Goal: Task Accomplishment & Management: Manage account settings

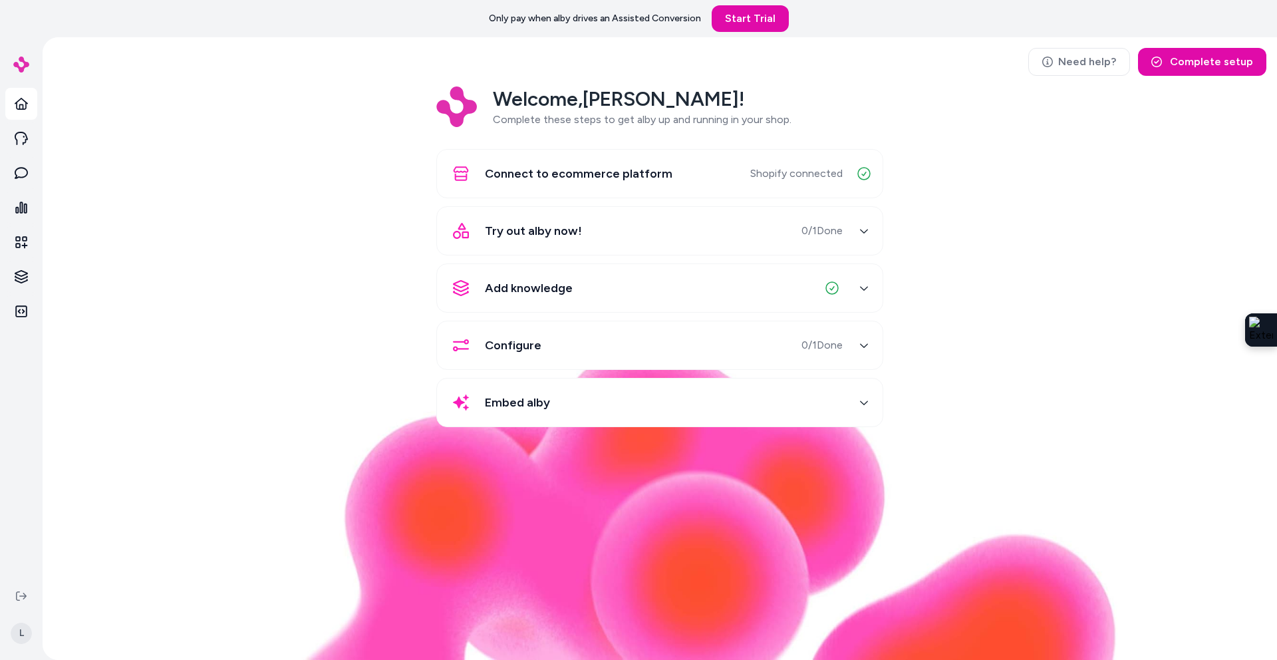
click at [1105, 164] on div "Welcome, Logan ! Complete these steps to get alby up and running in your shop. …" at bounding box center [659, 265] width 1213 height 359
click at [114, 192] on div "Welcome, Logan ! Complete these steps to get alby up and running in your shop. …" at bounding box center [659, 265] width 1213 height 359
click at [18, 638] on html "Only pay when alby drives an Assisted Conversion Start Trial L Need help? Compl…" at bounding box center [638, 330] width 1277 height 660
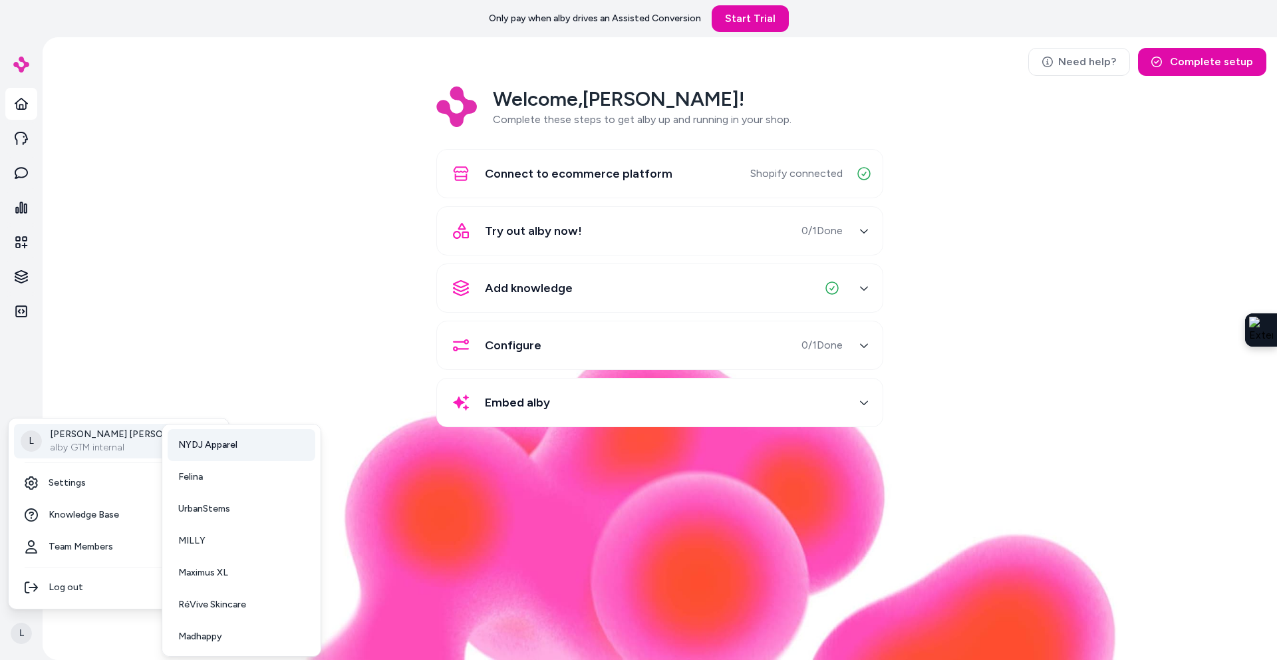
scroll to position [35, 0]
click at [247, 599] on link "RéVive Skincare" at bounding box center [242, 603] width 148 height 32
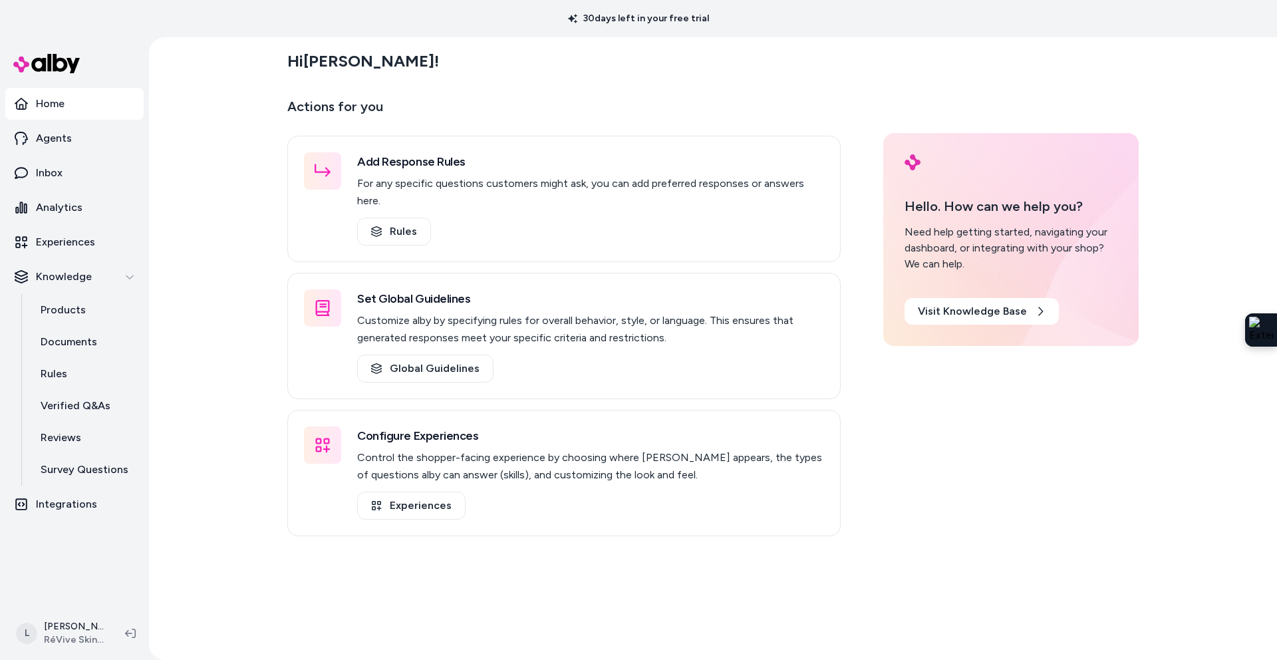
click at [65, 636] on html "30 days left in your free trial Home Agents Inbox Analytics Experiences Knowled…" at bounding box center [638, 330] width 1277 height 660
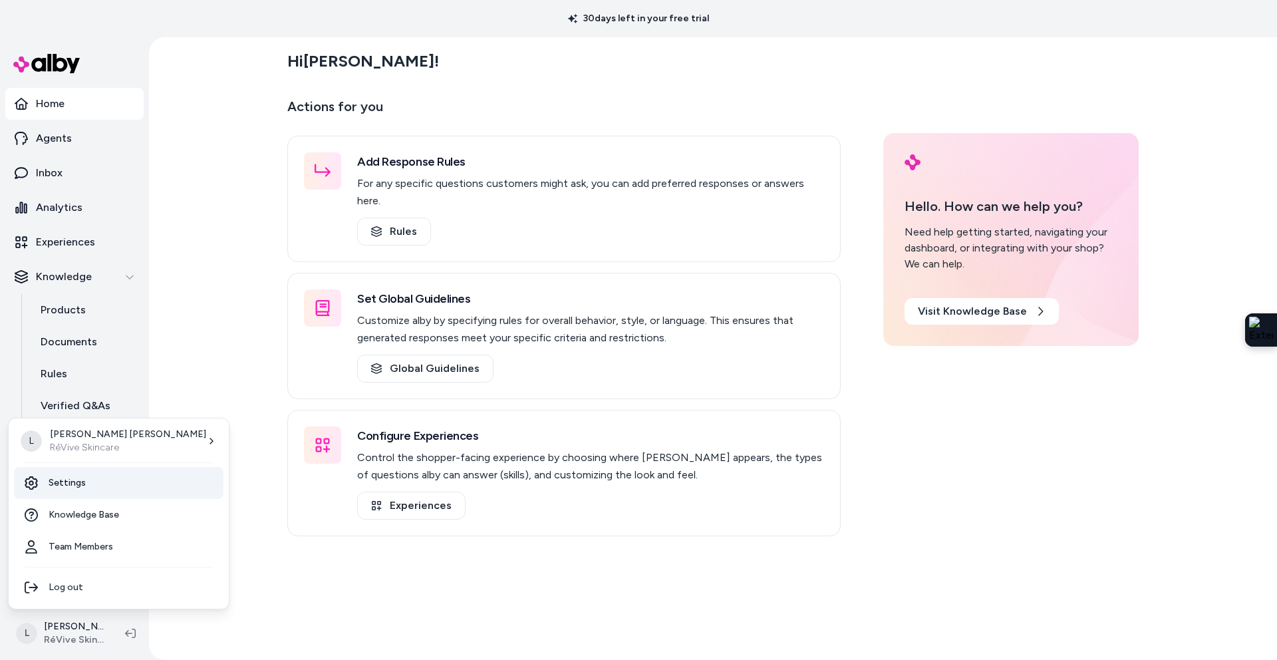
click at [68, 479] on link "Settings" at bounding box center [119, 483] width 210 height 32
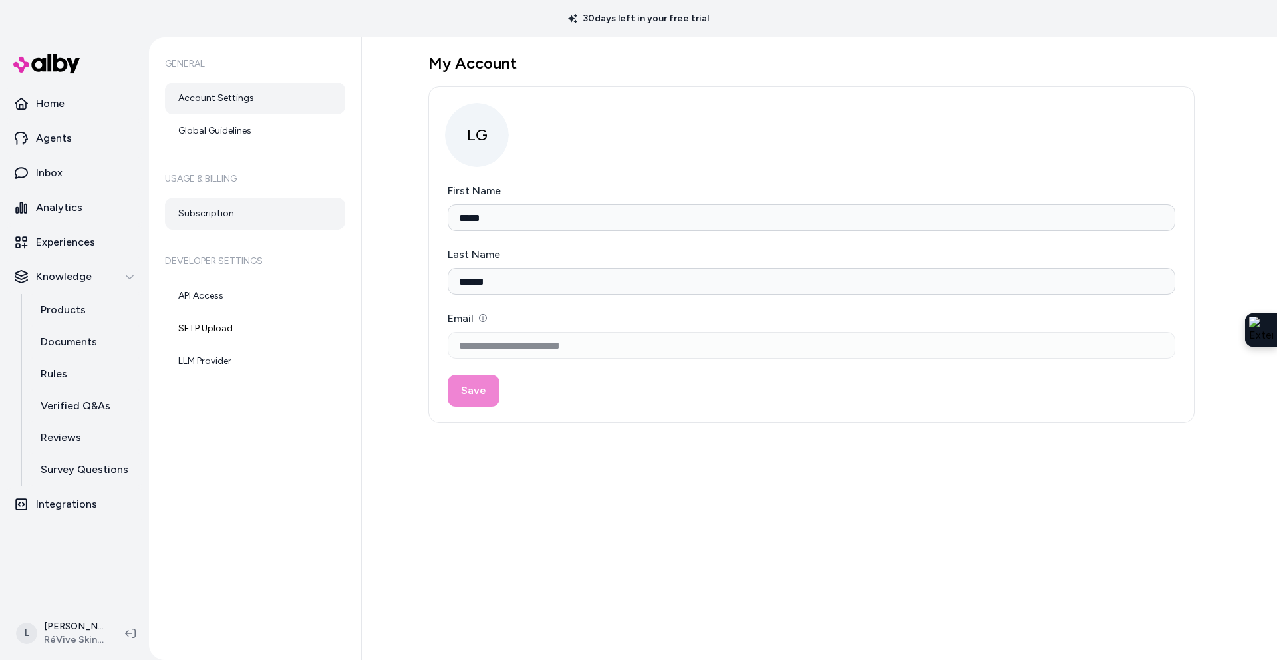
click at [209, 203] on link "Subscription" at bounding box center [255, 214] width 180 height 32
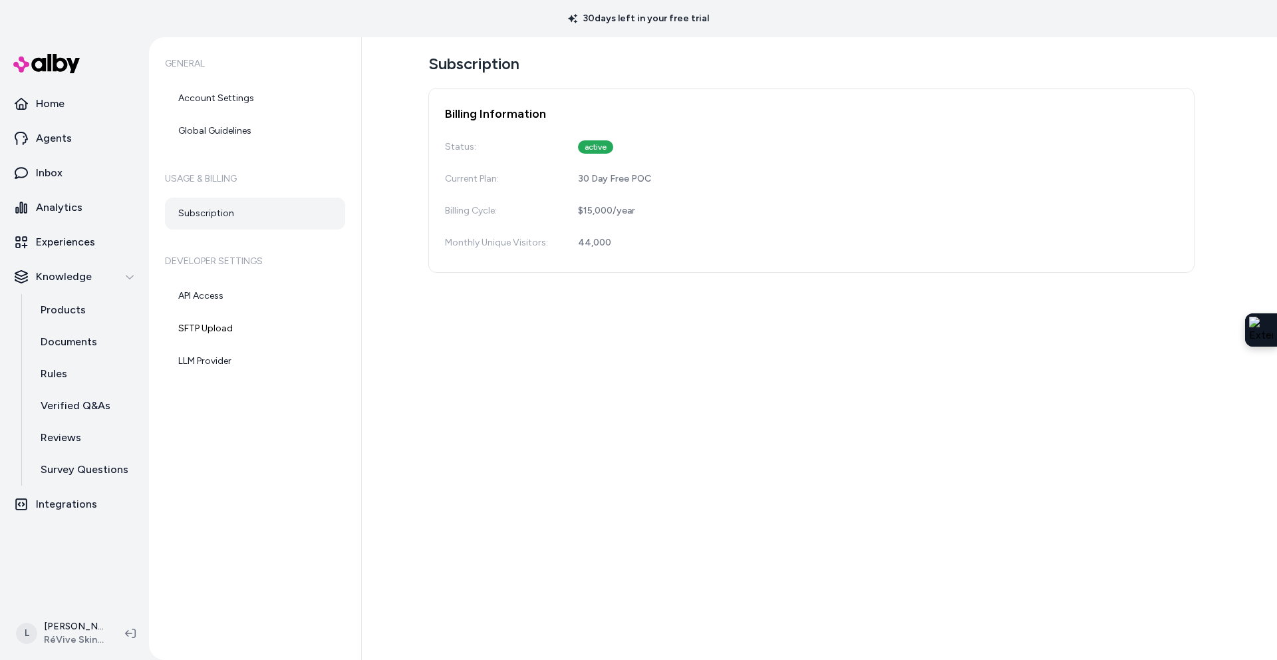
click at [584, 341] on div "Subscription Billing Information Status: active Current Plan: 30 Day Free POC B…" at bounding box center [819, 348] width 915 height 623
click at [62, 106] on p "Home" at bounding box center [50, 104] width 29 height 16
